Goal: Browse casually

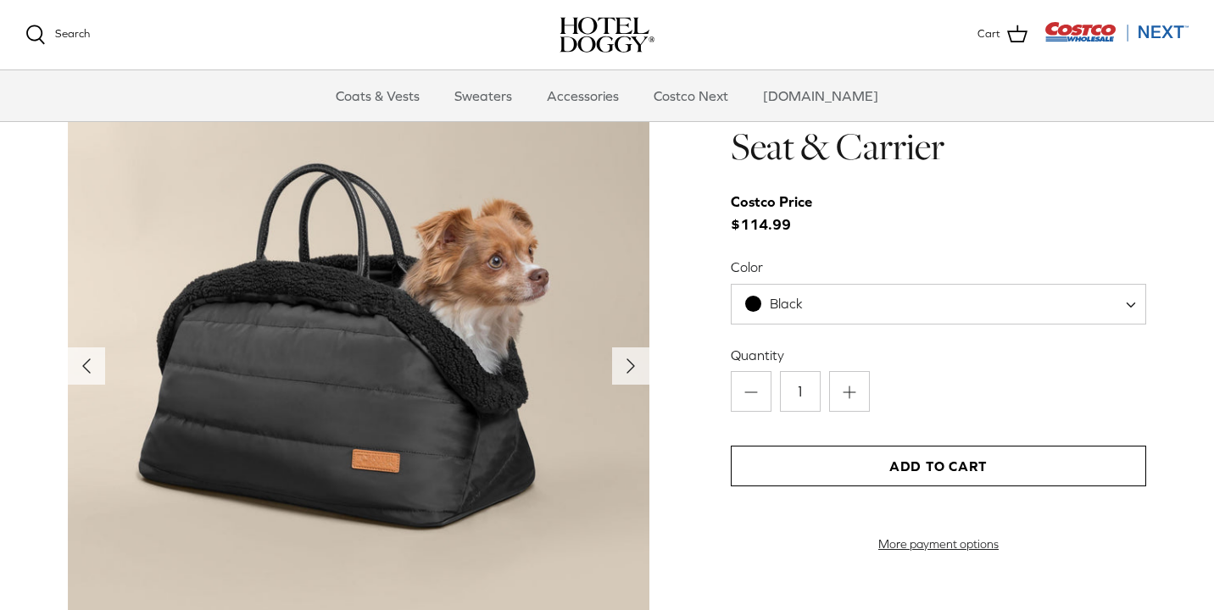
scroll to position [1720, 0]
click at [631, 355] on icon "Right" at bounding box center [630, 365] width 27 height 27
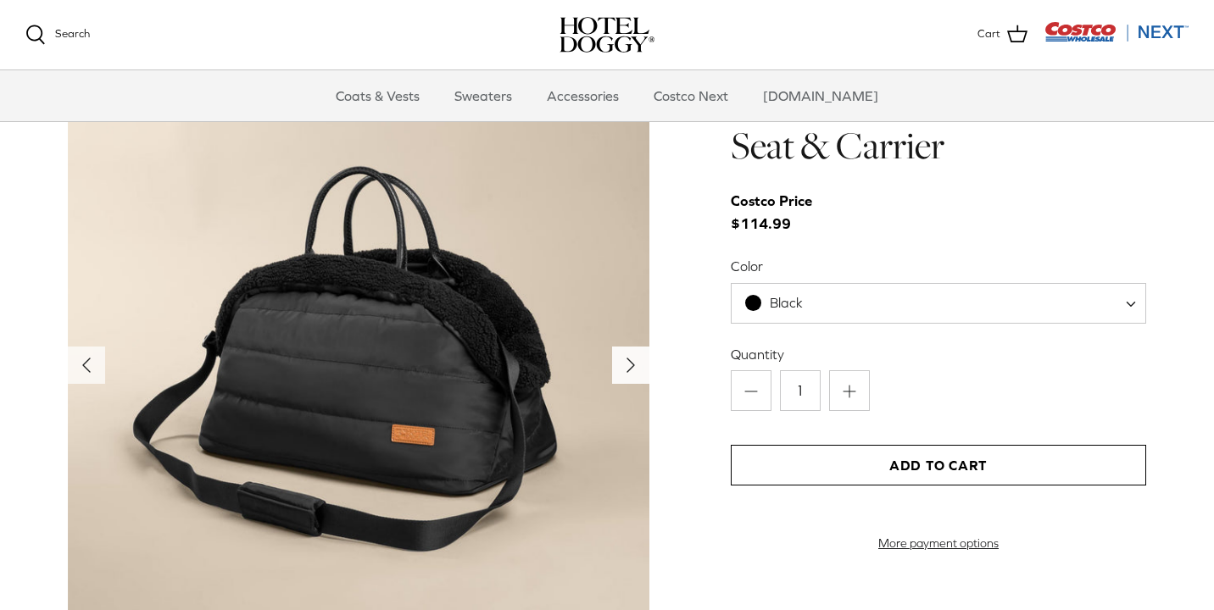
click at [631, 355] on icon "Right" at bounding box center [630, 365] width 27 height 27
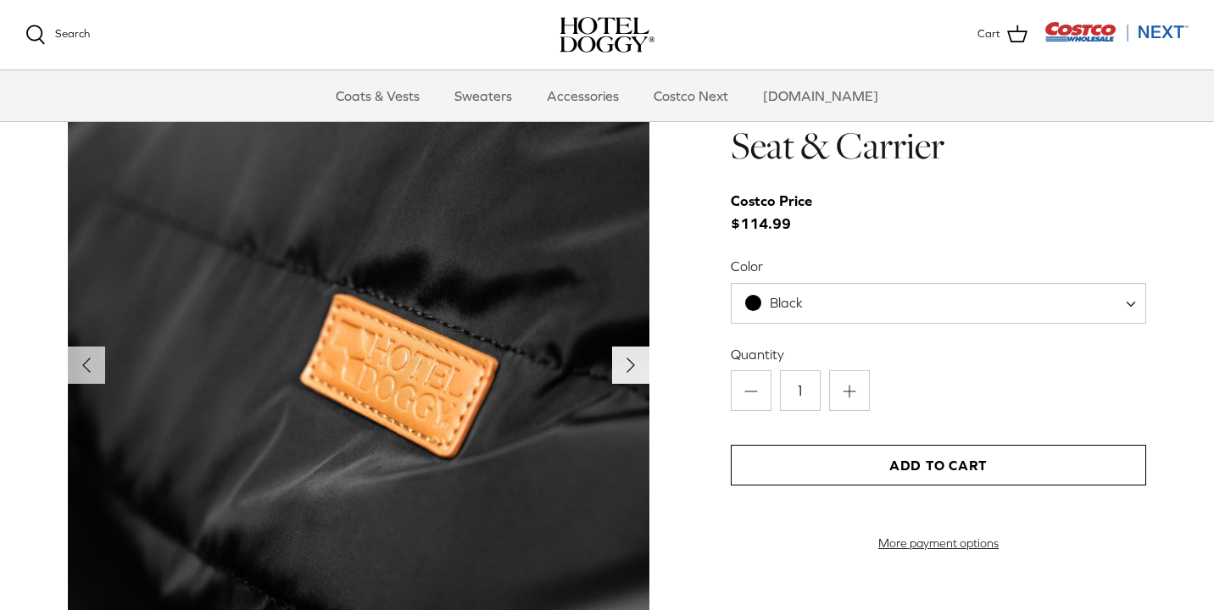
click at [631, 355] on icon "Right" at bounding box center [630, 365] width 27 height 27
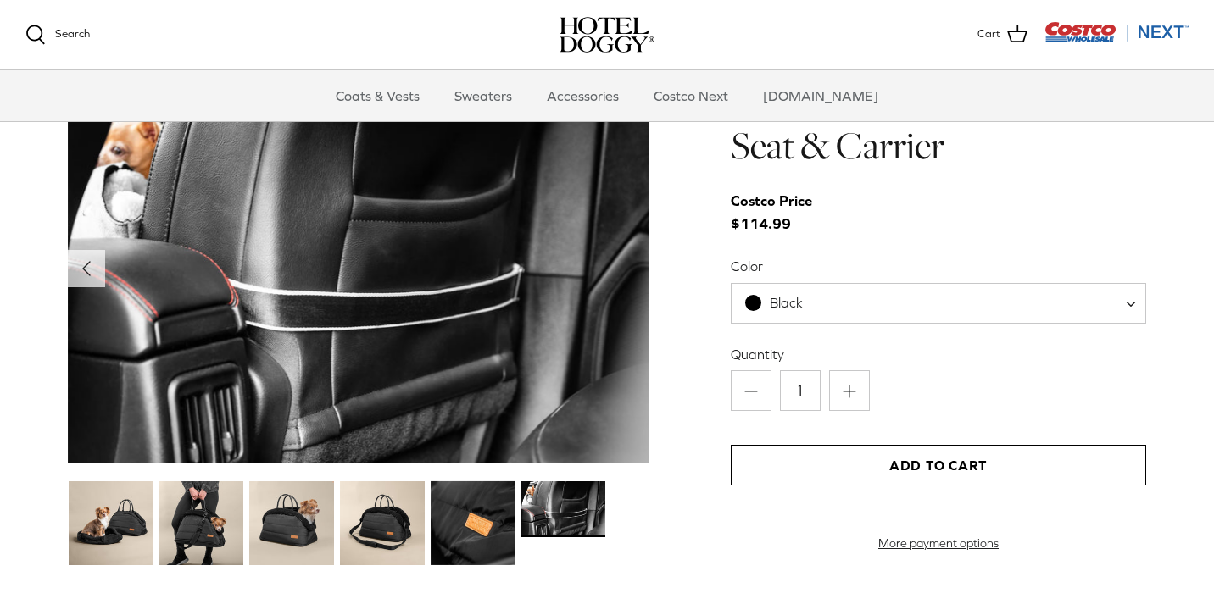
click at [632, 356] on img at bounding box center [358, 269] width 581 height 388
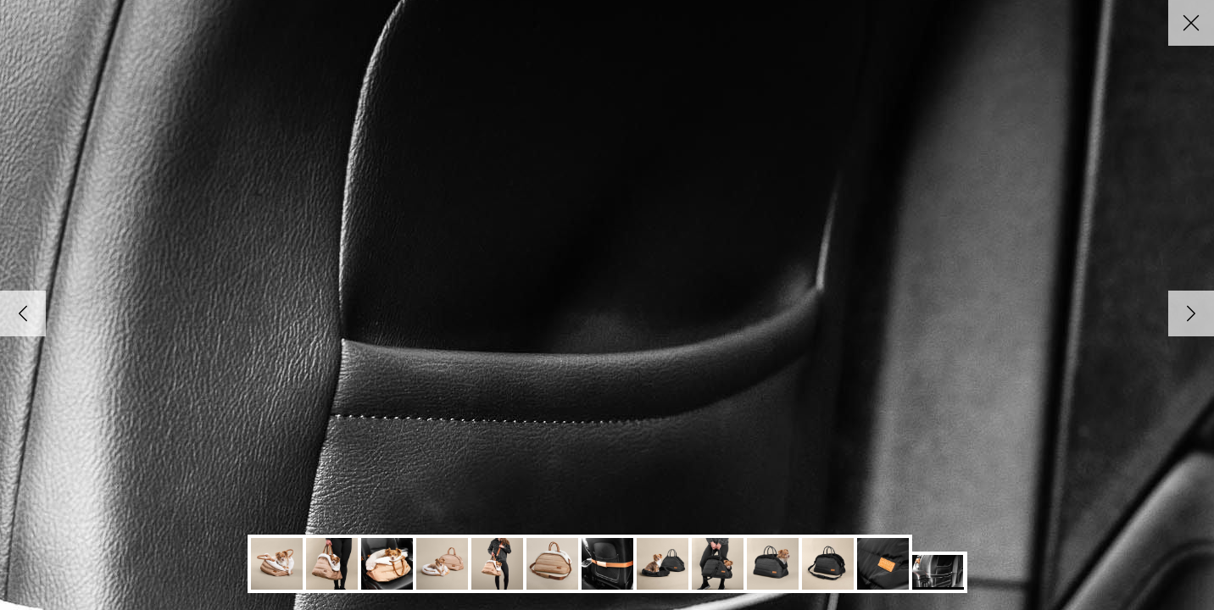
click at [1188, 22] on icon "Close" at bounding box center [1190, 22] width 29 height 29
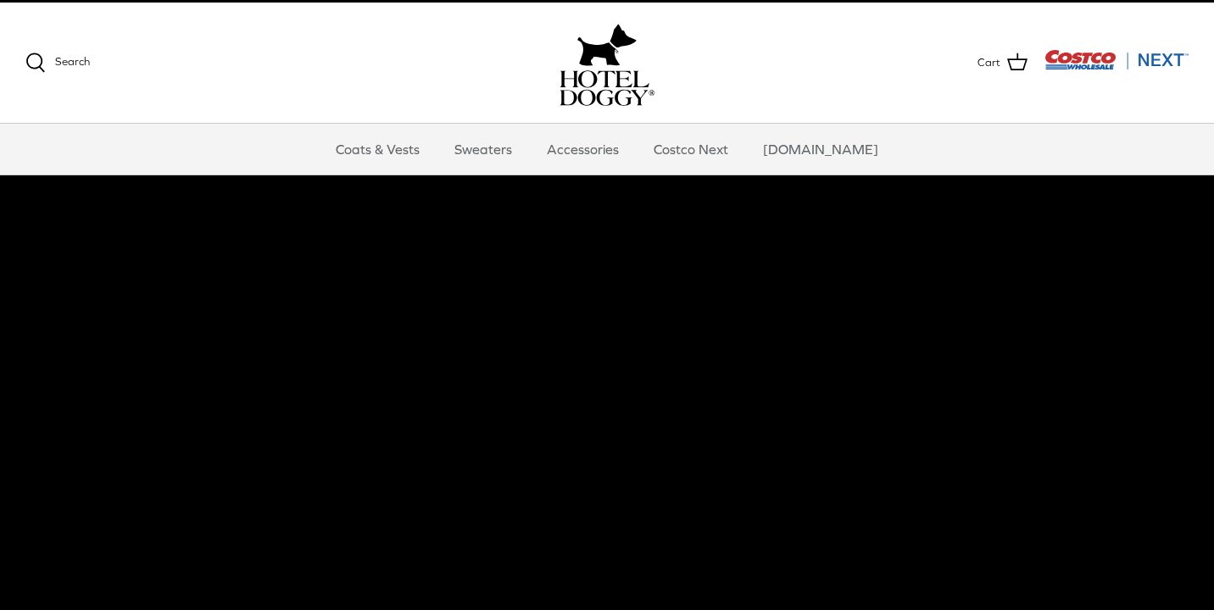
scroll to position [0, 0]
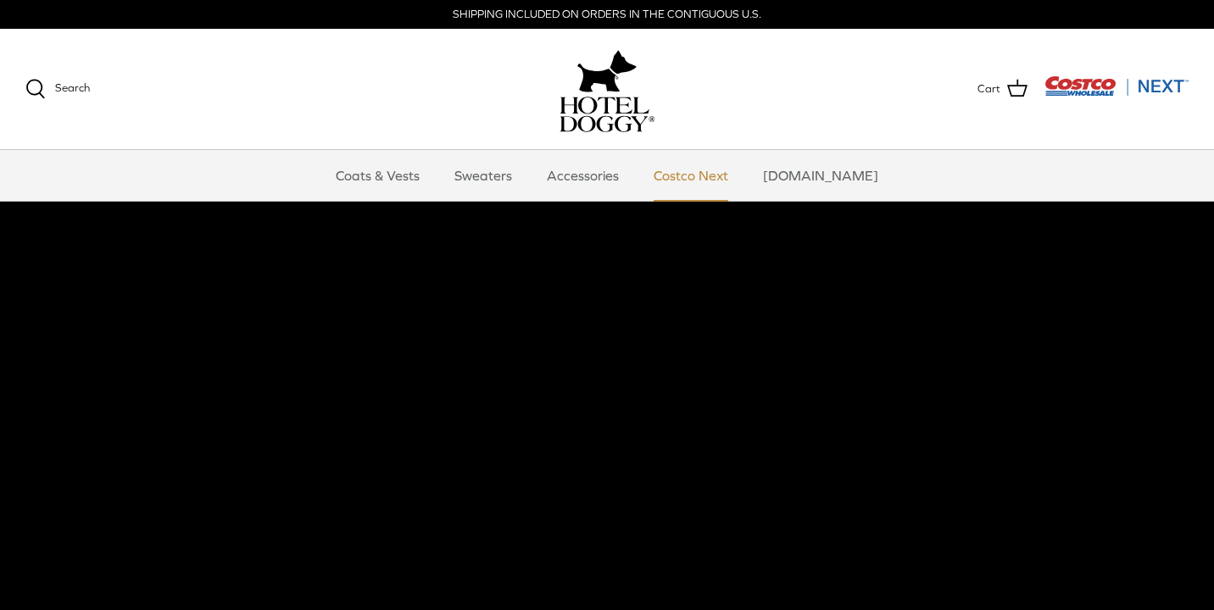
click at [732, 175] on link "Costco Next" at bounding box center [690, 175] width 105 height 51
click at [505, 173] on link "Sweaters" at bounding box center [483, 175] width 88 height 51
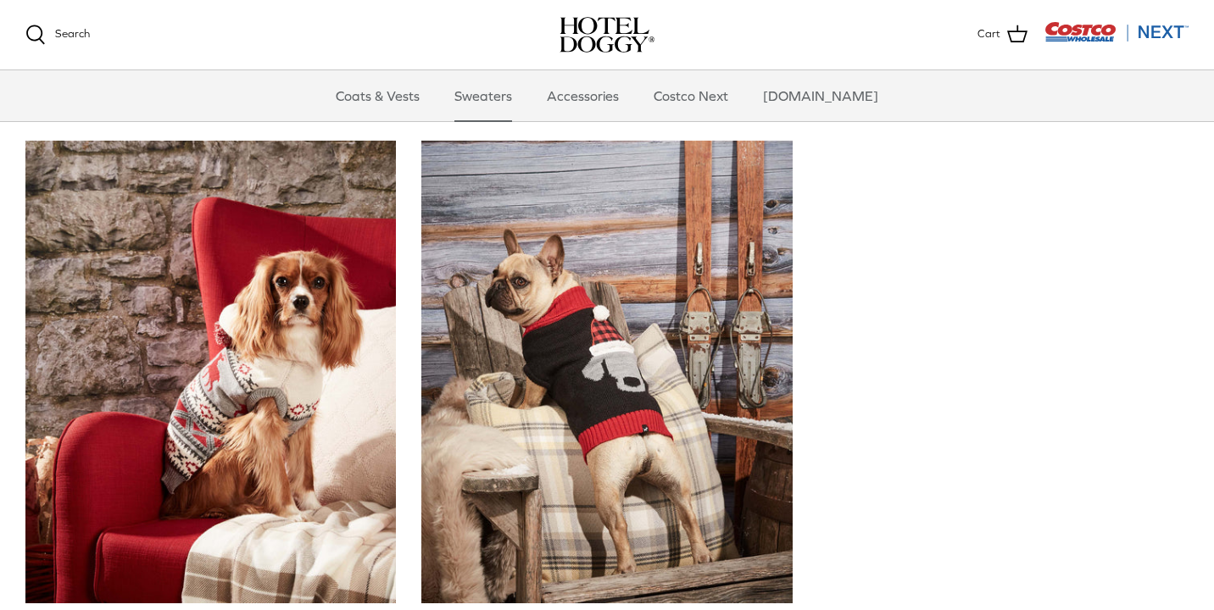
scroll to position [345, 0]
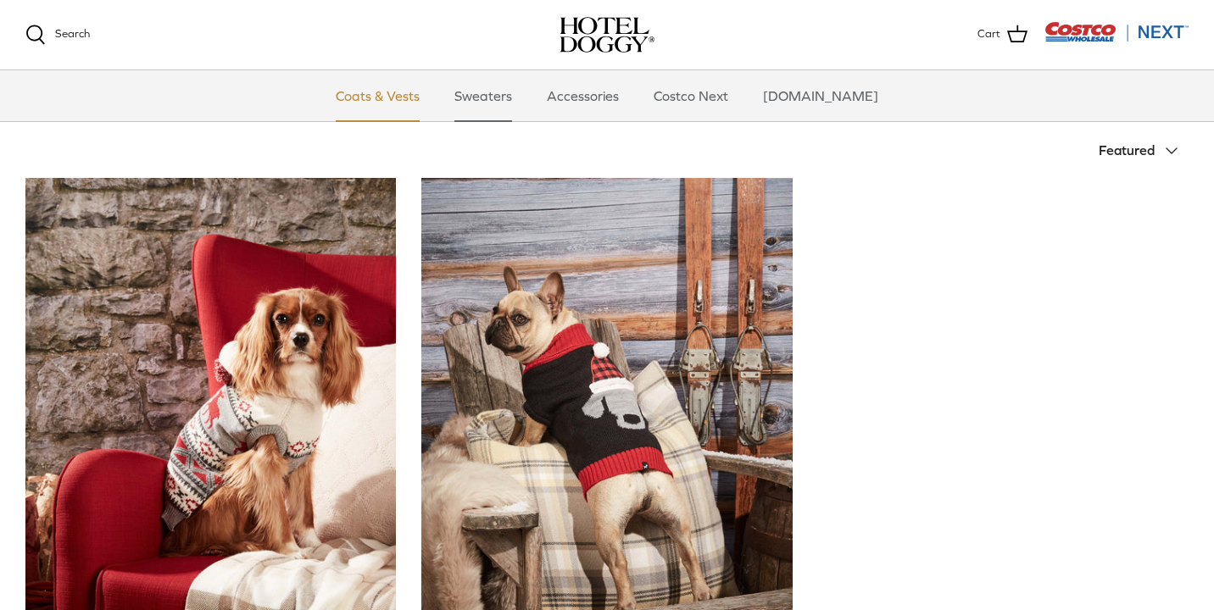
click at [425, 102] on link "Coats & Vests" at bounding box center [377, 95] width 114 height 51
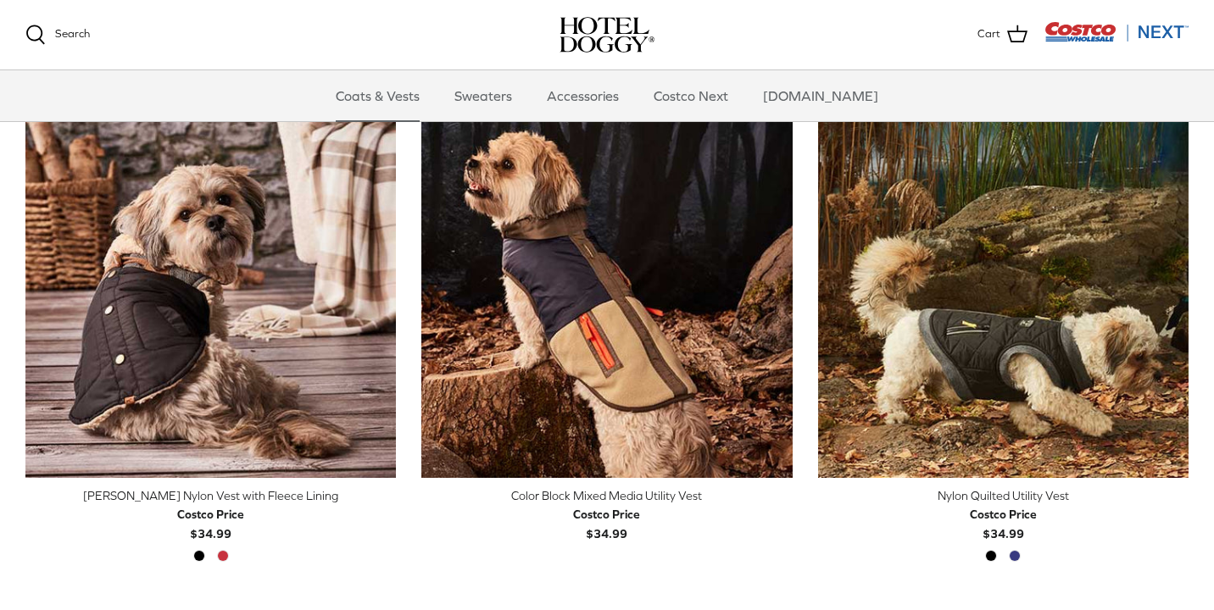
scroll to position [418, 0]
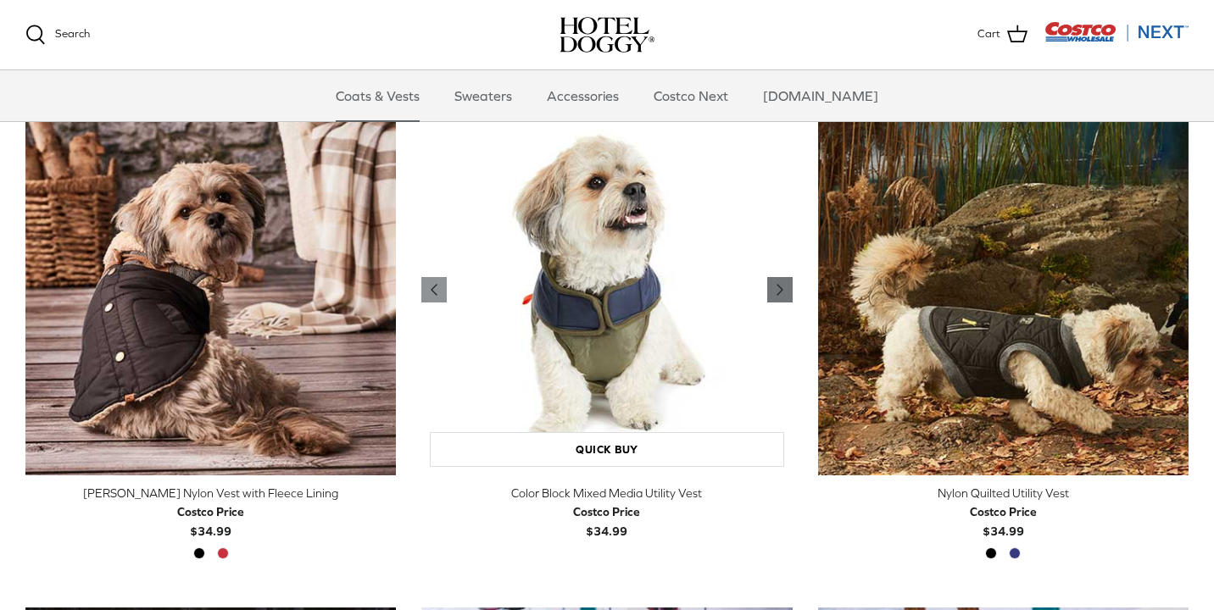
click at [775, 294] on icon "Right" at bounding box center [780, 290] width 20 height 20
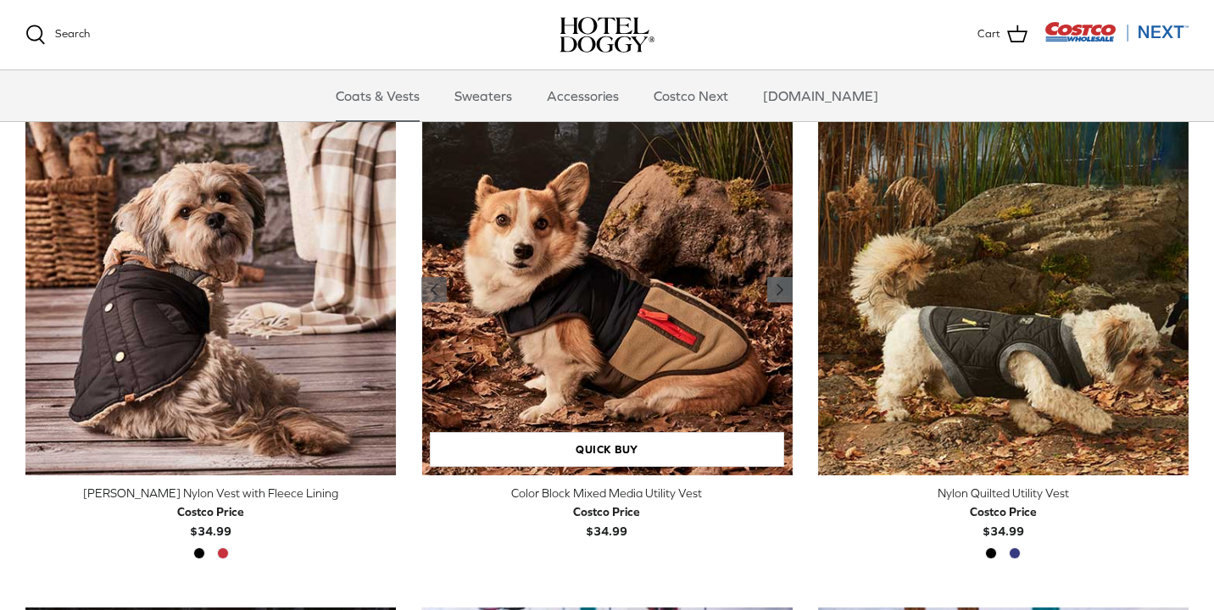
click at [775, 294] on icon "Right" at bounding box center [780, 290] width 20 height 20
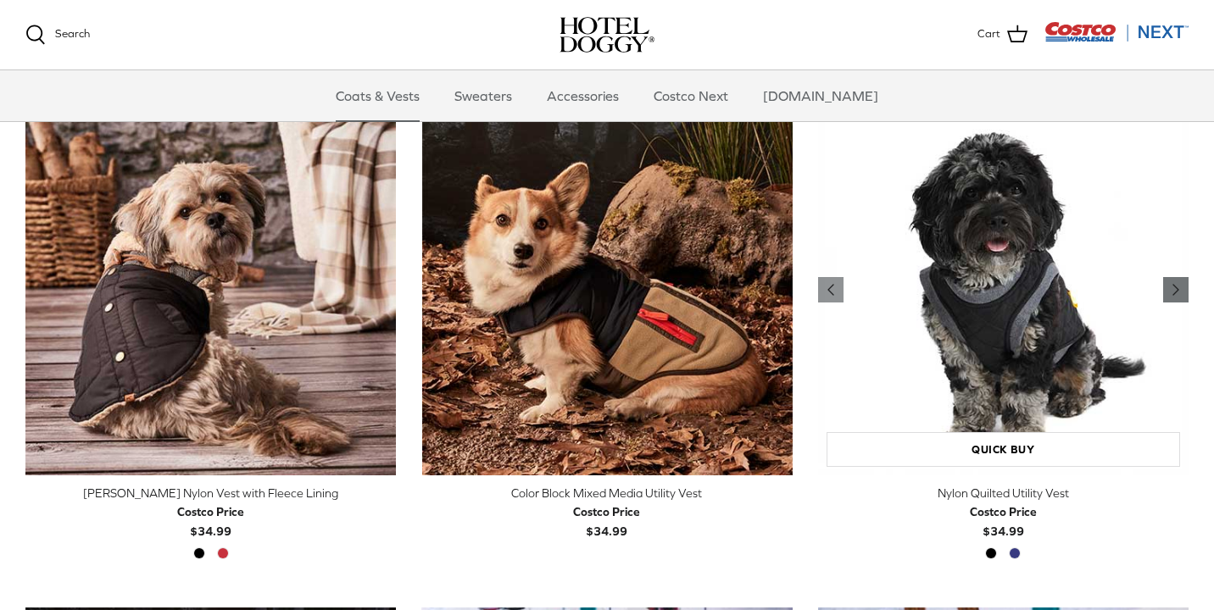
click at [1187, 290] on link "Right" at bounding box center [1175, 289] width 25 height 25
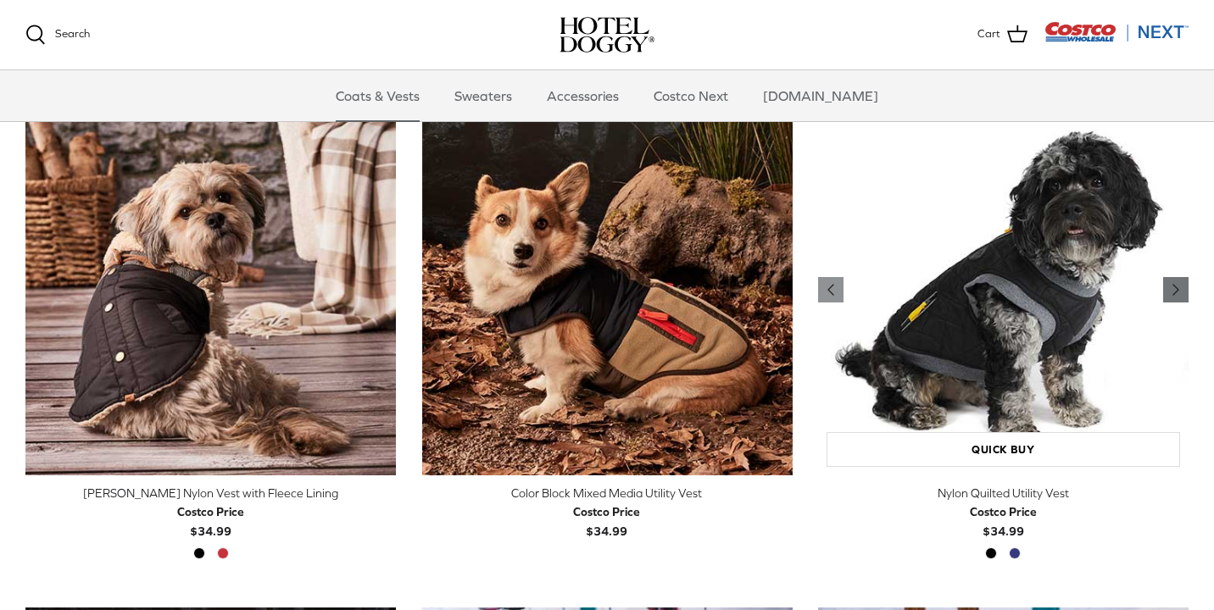
click at [1187, 290] on link "Right" at bounding box center [1175, 289] width 25 height 25
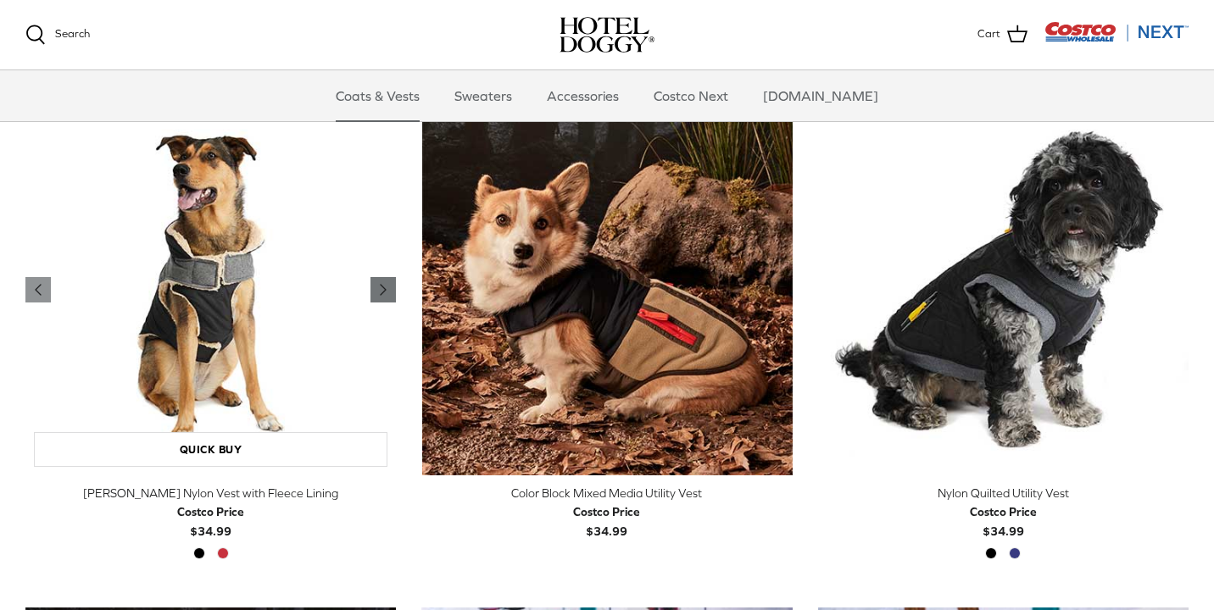
click at [375, 297] on icon "Right" at bounding box center [383, 290] width 20 height 20
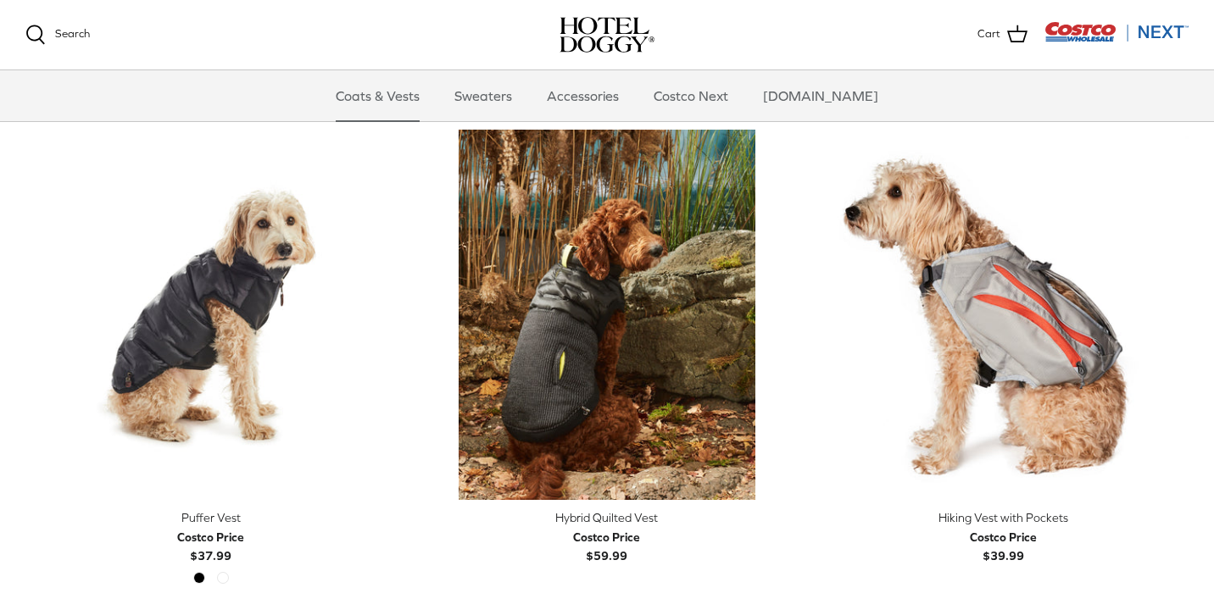
scroll to position [2913, 0]
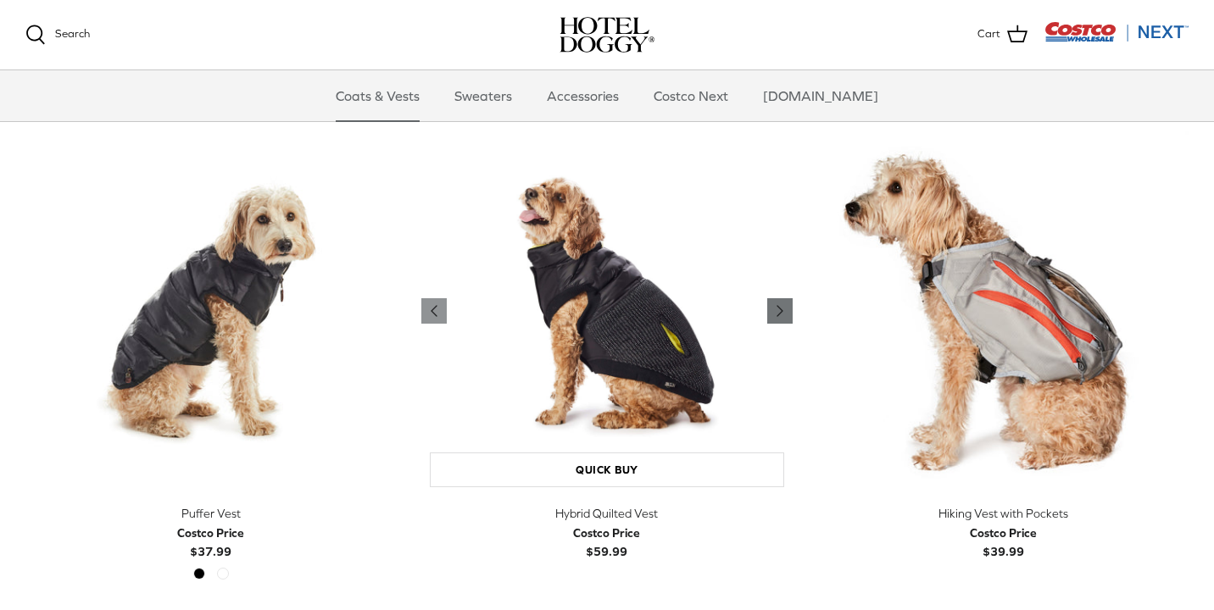
click at [788, 310] on icon "Right" at bounding box center [780, 311] width 20 height 20
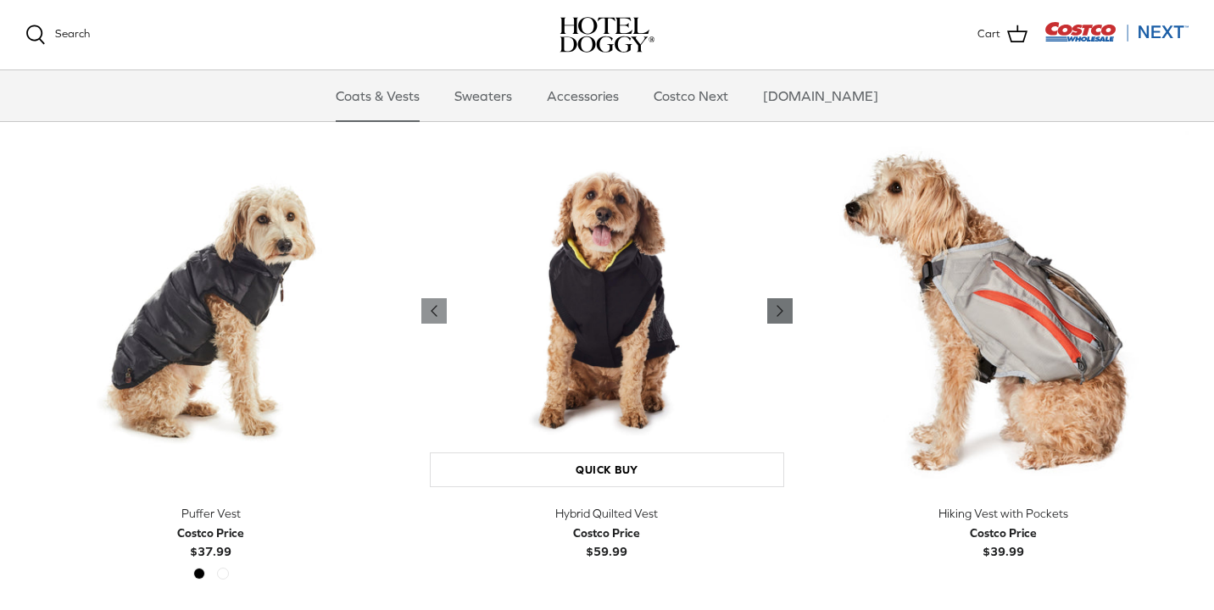
click at [788, 310] on icon "Right" at bounding box center [780, 311] width 20 height 20
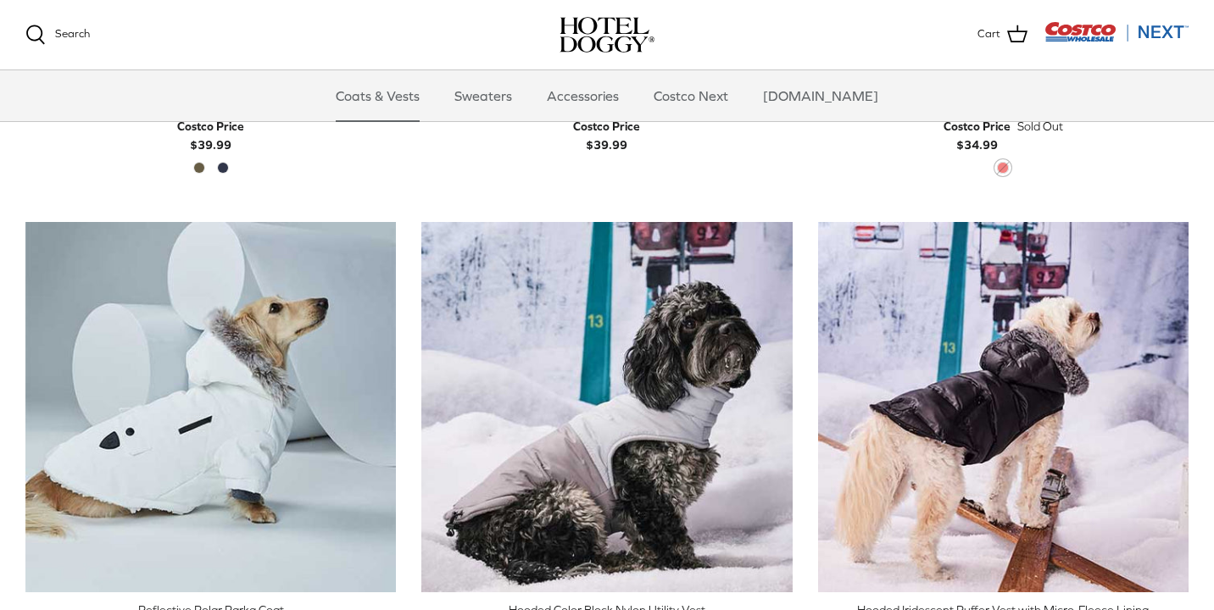
scroll to position [1297, 0]
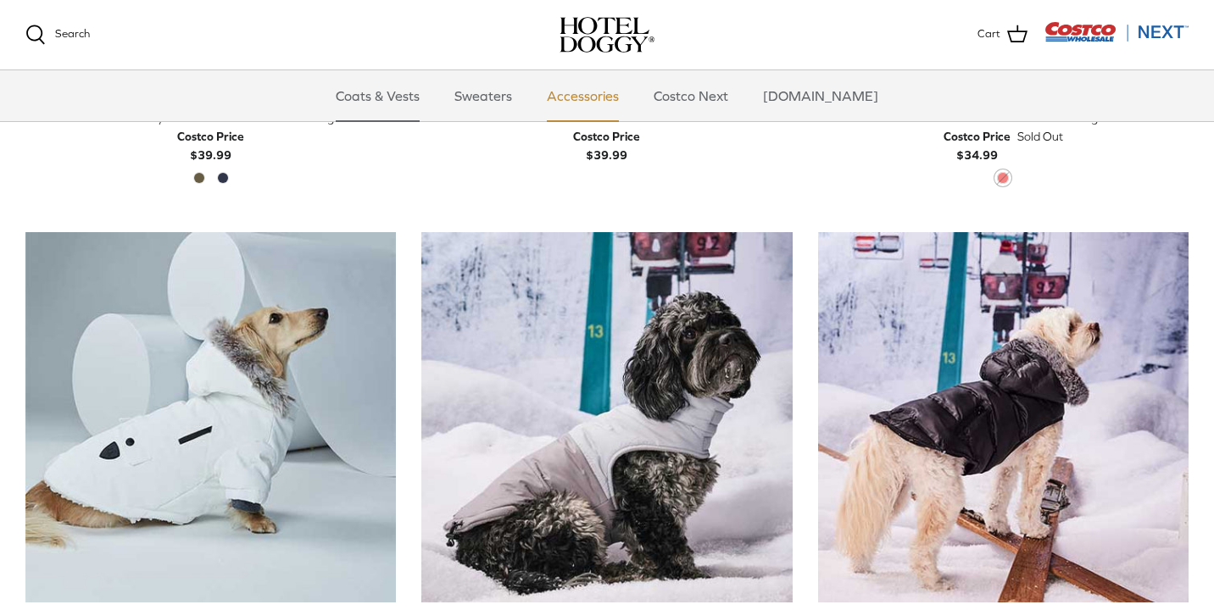
click at [610, 99] on link "Accessories" at bounding box center [582, 95] width 103 height 51
